Goal: Find specific page/section: Find specific page/section

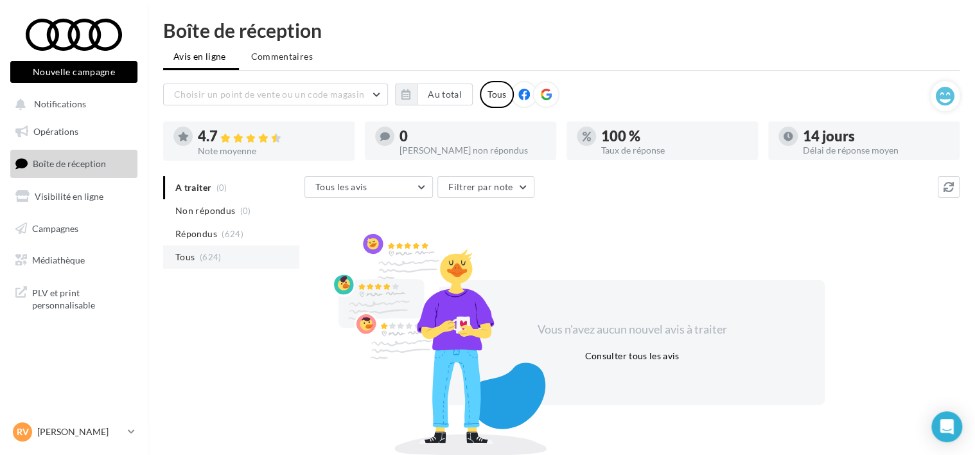
click at [189, 257] on span "Tous" at bounding box center [184, 256] width 19 height 13
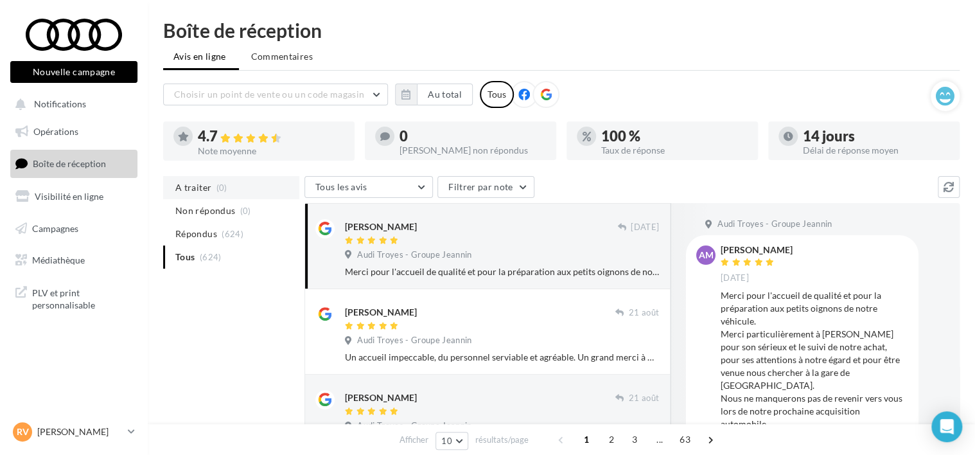
click at [205, 185] on span "A traiter" at bounding box center [193, 187] width 36 height 13
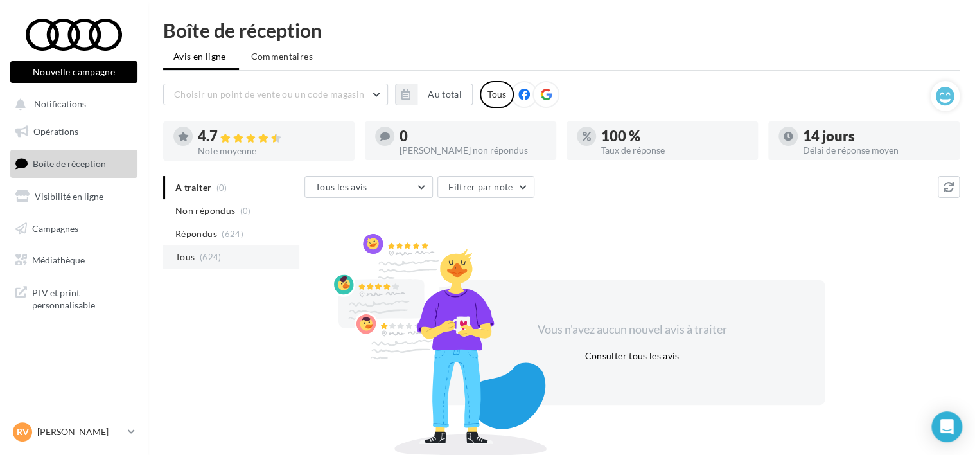
click at [192, 259] on span "Tous" at bounding box center [184, 256] width 19 height 13
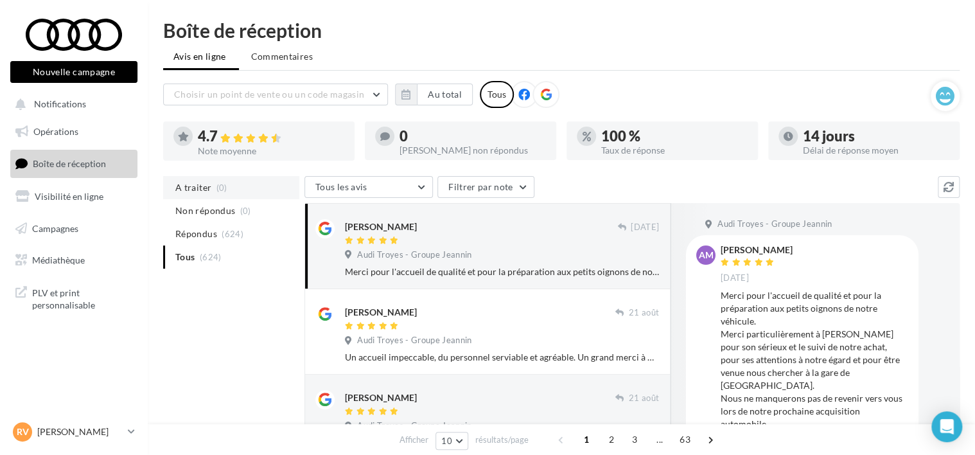
click at [193, 186] on span "A traiter" at bounding box center [193, 187] width 36 height 13
